Goal: Understand process/instructions: Learn how to perform a task or action

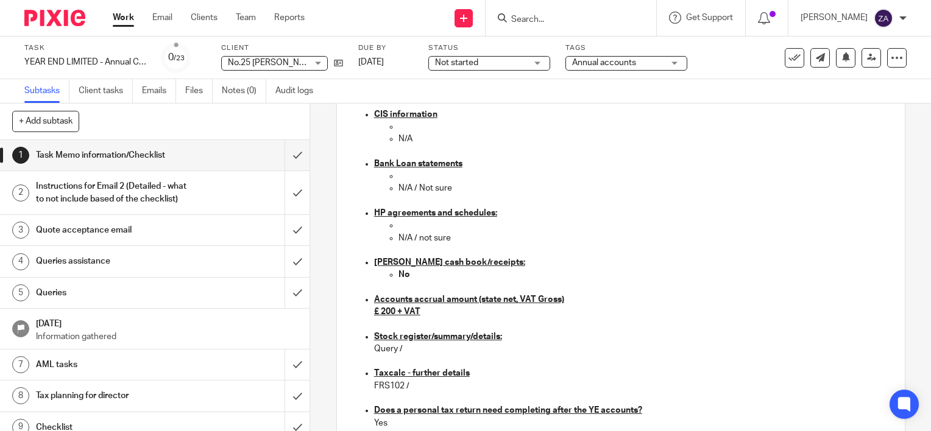
scroll to position [1010, 0]
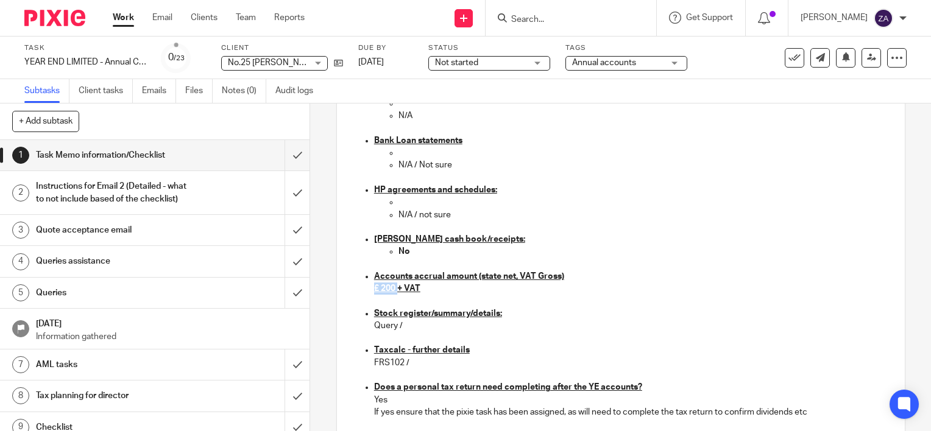
drag, startPoint x: 394, startPoint y: 290, endPoint x: 367, endPoint y: 291, distance: 26.2
click at [367, 291] on ul "Credit card statements N/A / not sure Cash book Xero Sales invoices/SDB Xero Pu…" at bounding box center [621, 166] width 542 height 926
drag, startPoint x: 367, startPoint y: 291, endPoint x: 534, endPoint y: 319, distance: 168.6
click at [534, 319] on li "Stock register/summary/details: Query /" at bounding box center [633, 326] width 518 height 37
click at [769, 387] on p "Does a personal tax return need completing after the YE accounts?" at bounding box center [633, 387] width 518 height 12
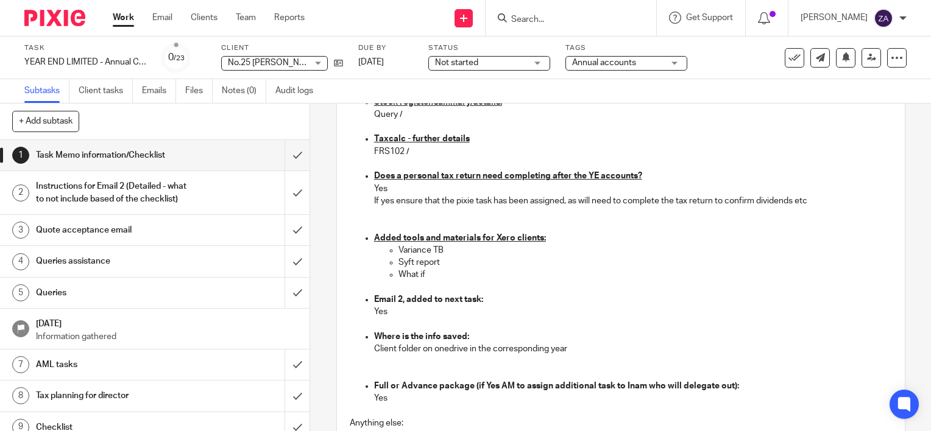
scroll to position [1254, 0]
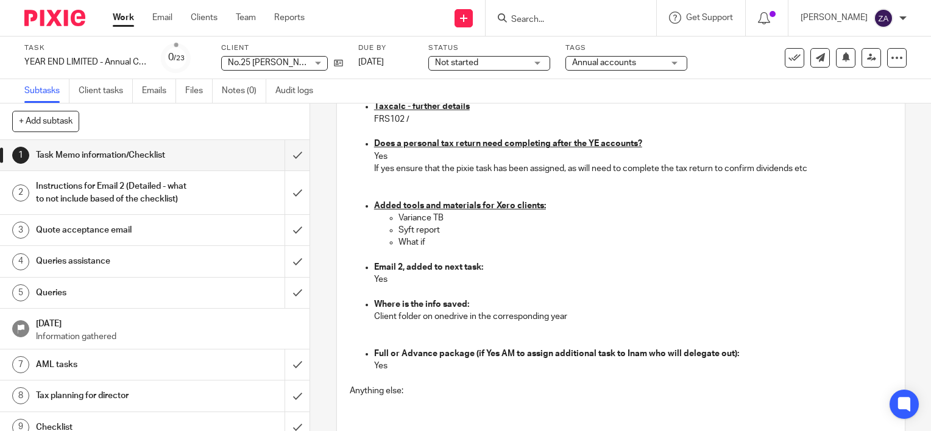
click at [190, 199] on div "Instructions for Email 2 (Detailed - what to not include based of the checklist)" at bounding box center [154, 192] width 237 height 31
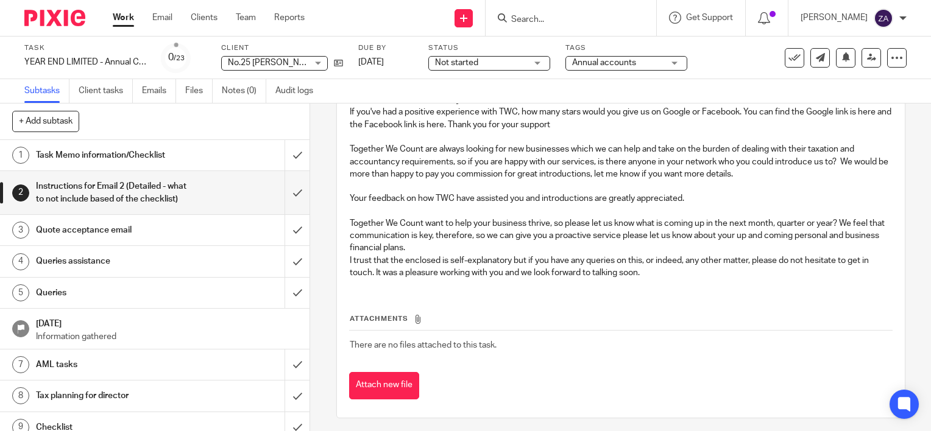
scroll to position [291, 0]
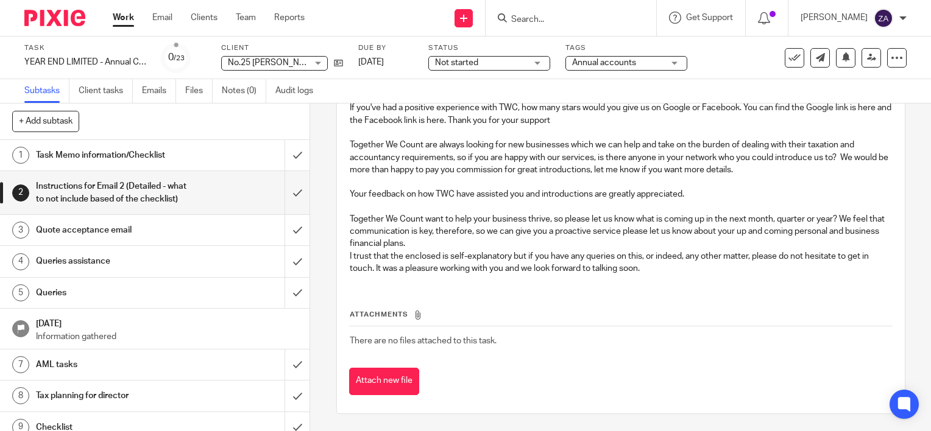
click at [119, 239] on h1 "Quote acceptance email" at bounding box center [115, 230] width 158 height 18
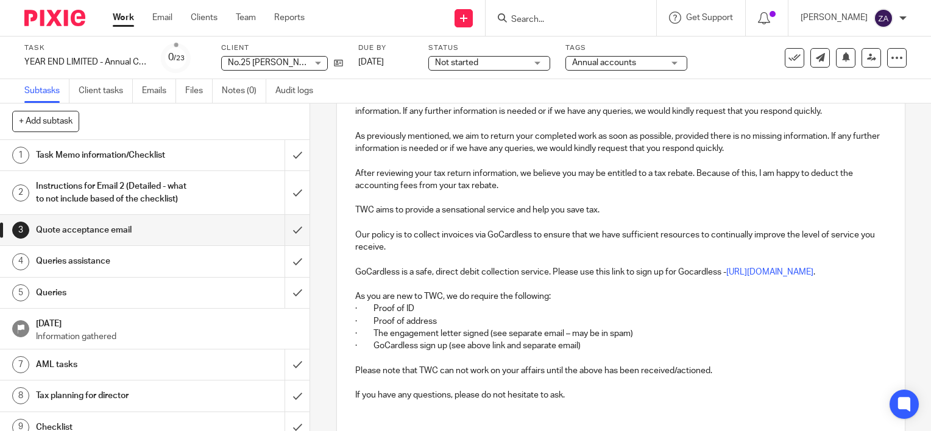
scroll to position [548, 0]
